Goal: Task Accomplishment & Management: Use online tool/utility

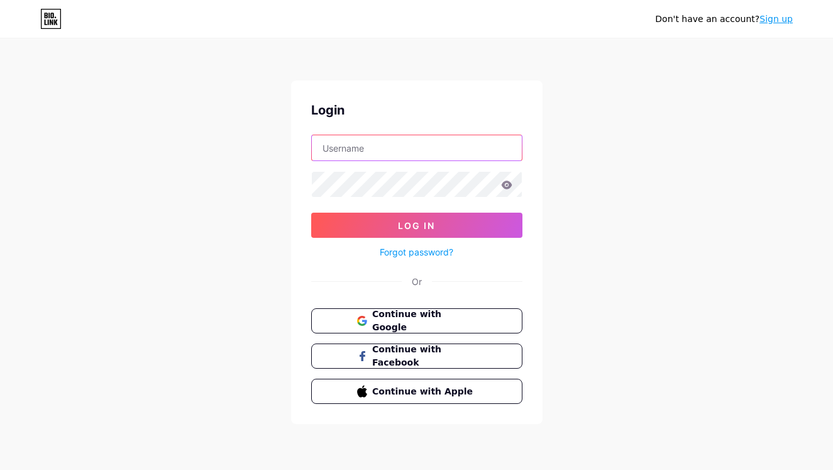
type input "[EMAIL_ADDRESS][DOMAIN_NAME]"
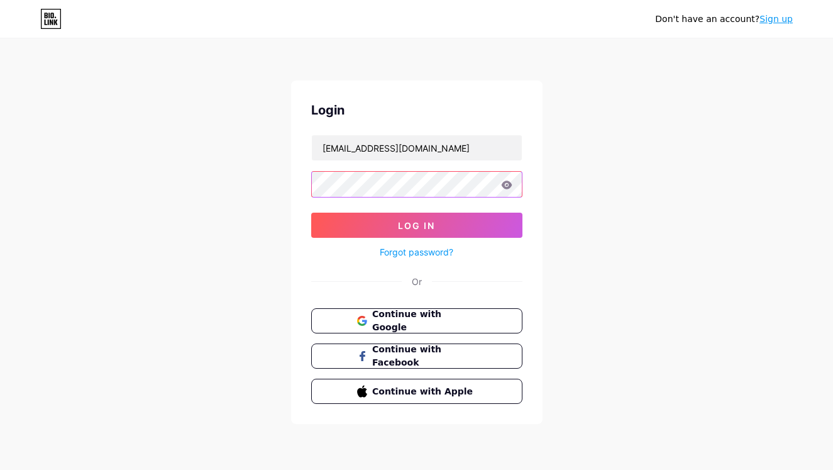
click at [416, 225] on button "Log In" at bounding box center [416, 225] width 211 height 25
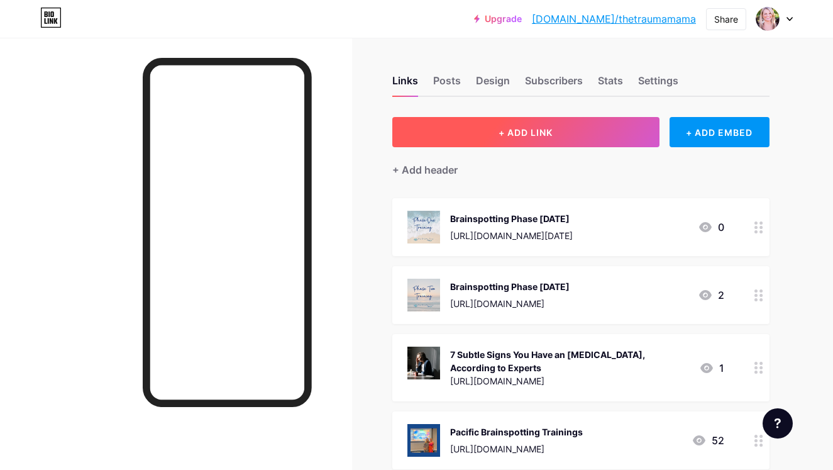
click at [524, 132] on span "+ ADD LINK" at bounding box center [526, 132] width 54 height 11
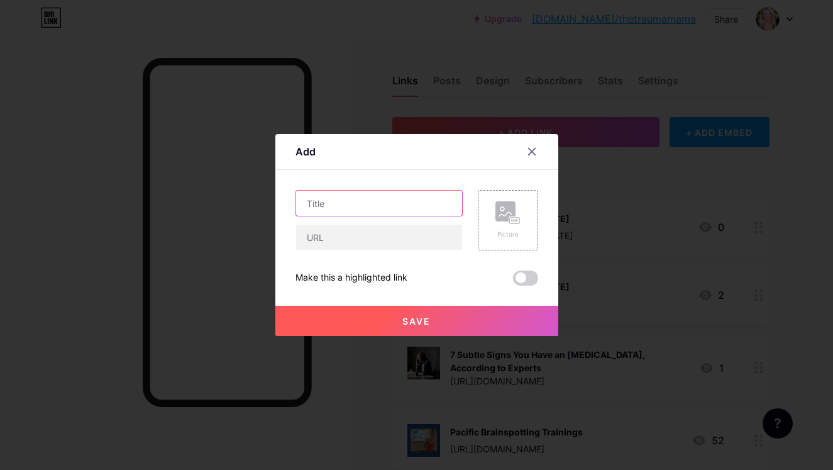
click at [397, 205] on input "text" at bounding box center [379, 203] width 166 height 25
type input "Expansion Brainspotting"
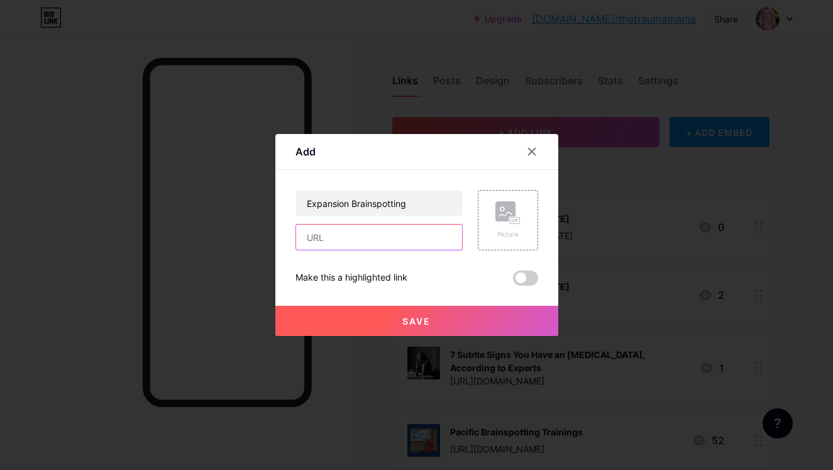
click at [391, 244] on input "text" at bounding box center [379, 236] width 166 height 25
paste input "[URL][DOMAIN_NAME][DATE]"
type input "[URL][DOMAIN_NAME][DATE]"
click at [509, 221] on rect at bounding box center [514, 221] width 11 height 8
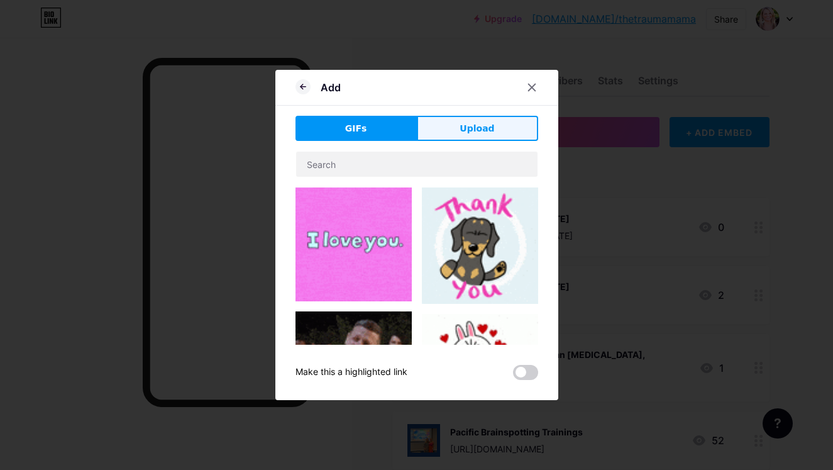
click at [469, 127] on span "Upload" at bounding box center [477, 128] width 35 height 13
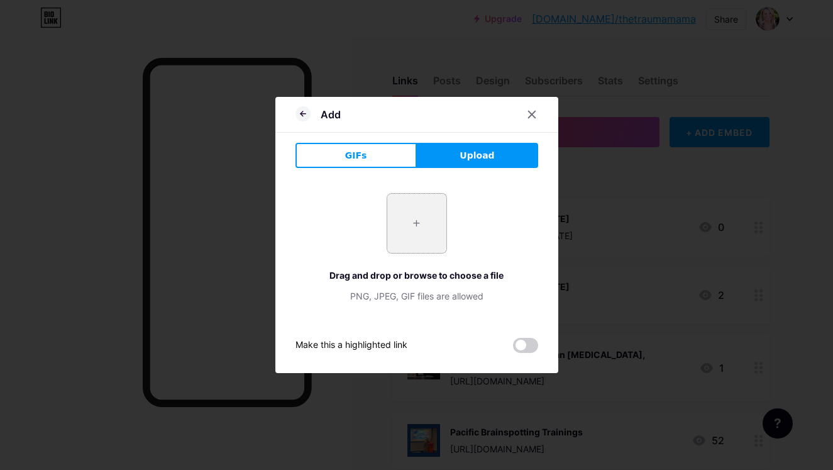
click at [417, 224] on input "file" at bounding box center [416, 223] width 59 height 59
type input "C:\fakepath\Screenshot [DATE] 7.06.41 PM.png"
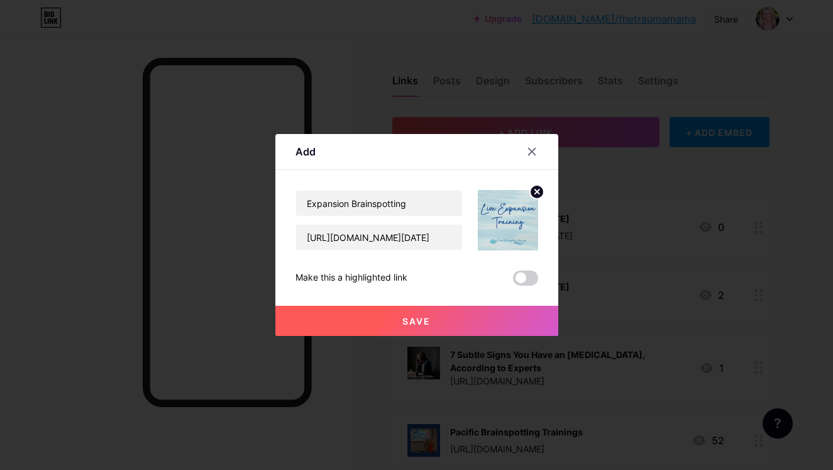
click at [463, 315] on button "Save" at bounding box center [416, 321] width 283 height 30
